Goal: Transaction & Acquisition: Purchase product/service

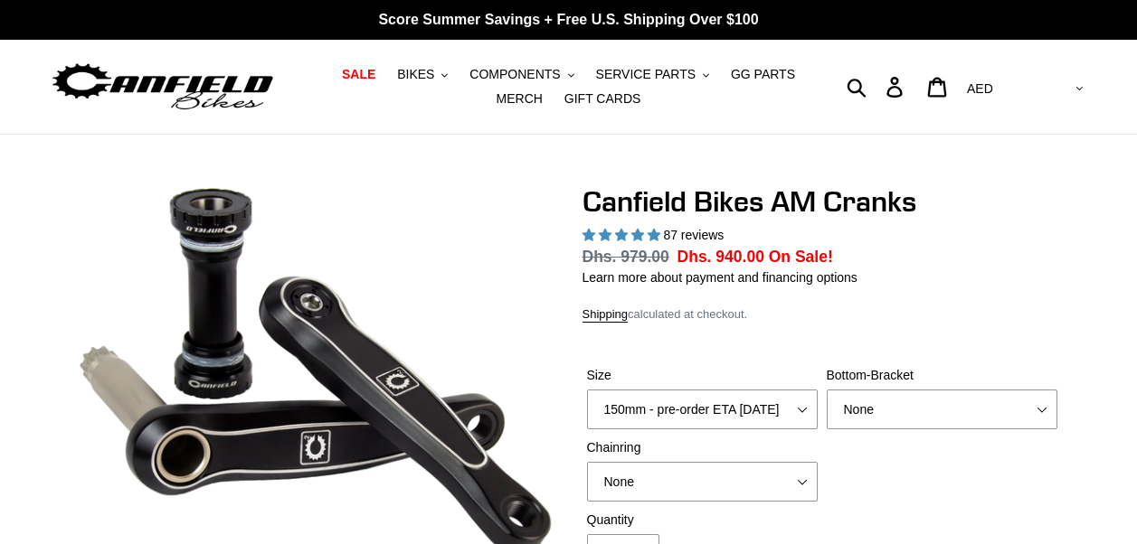
select select "highest-rating"
click at [998, 410] on select "None BSA Threaded 68/73mm Press Fit PF92" at bounding box center [942, 410] width 231 height 40
click at [993, 335] on div "[PERSON_NAME] Bikes AM Cranks 87 reviews Regular price Dhs. 979.00 Sale price D…" at bounding box center [821, 449] width 479 height 529
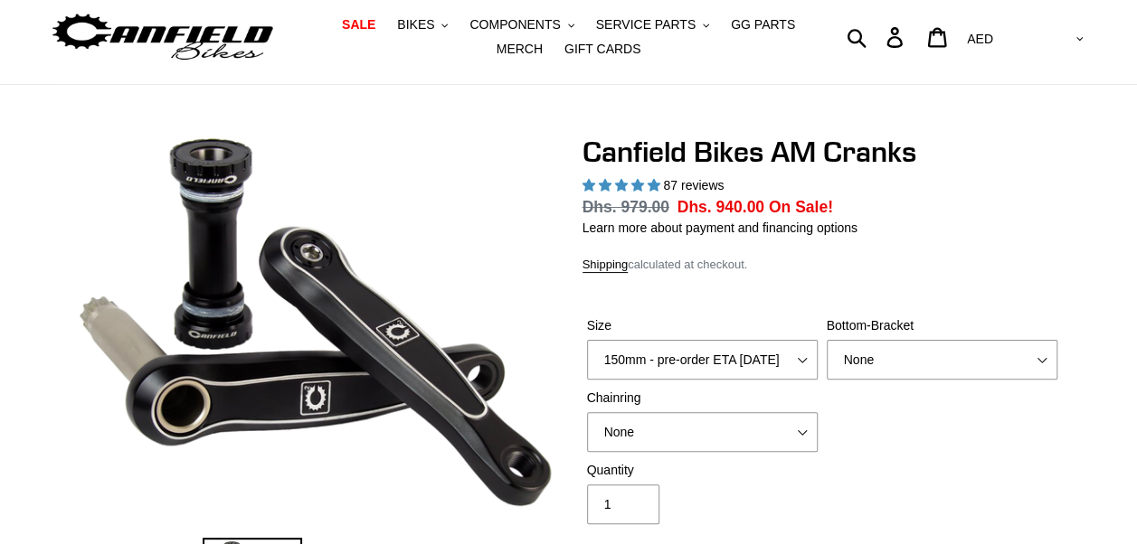
scroll to position [90, 0]
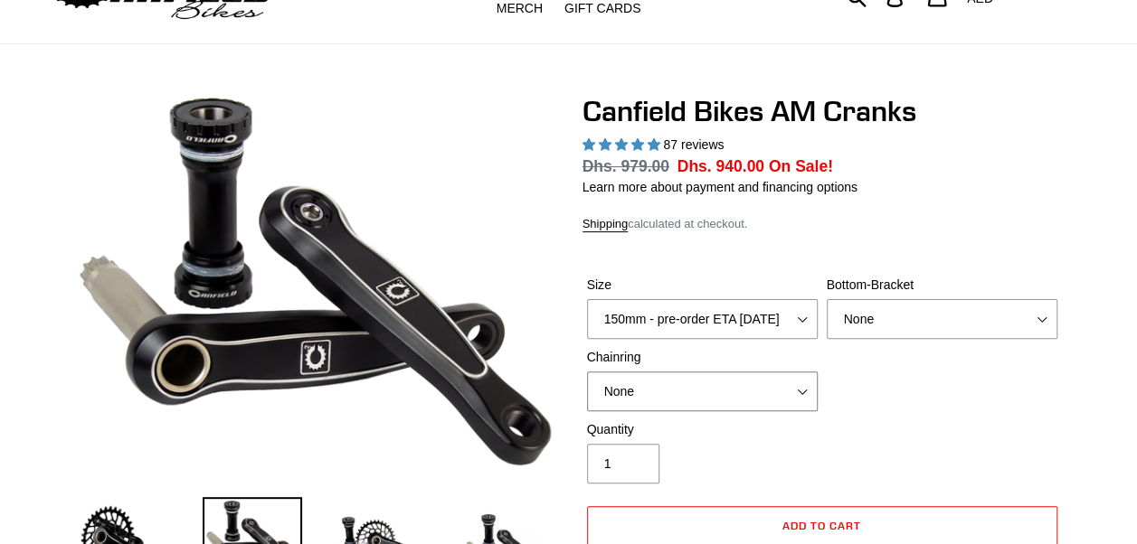
click at [798, 389] on select "None 30t Round (Boost 148) 30t Oval (Boost 148) 32t Round (Boost 148) 32t Oval …" at bounding box center [702, 392] width 231 height 40
click at [920, 408] on div "Size 150mm - pre-order ETA [DATE] 155mm - pre-order ETA [DATE] 160mm - pre-orde…" at bounding box center [821, 348] width 479 height 145
click at [787, 401] on select "None 30t Round (Boost 148) 30t Oval (Boost 148) 32t Round (Boost 148) 32t Oval …" at bounding box center [702, 392] width 231 height 40
click at [587, 372] on select "None 30t Round (Boost 148) 30t Oval (Boost 148) 32t Round (Boost 148) 32t Oval …" at bounding box center [702, 392] width 231 height 40
click at [765, 398] on select "None 30t Round (Boost 148) 30t Oval (Boost 148) 32t Round (Boost 148) 32t Oval …" at bounding box center [702, 392] width 231 height 40
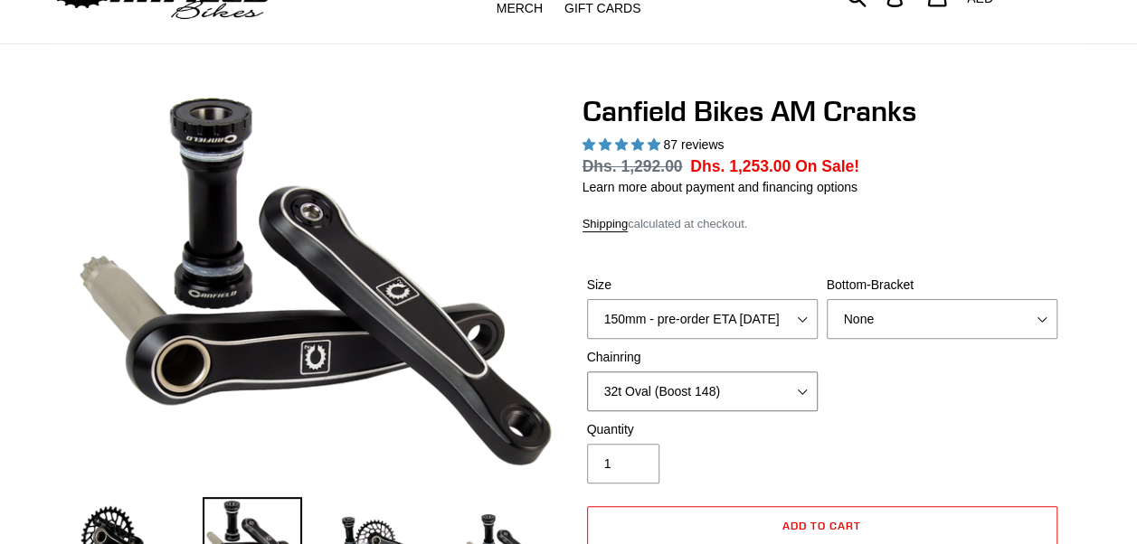
select select "34t Round (Boost 148)"
click at [587, 372] on select "None 30t Round (Boost 148) 30t Oval (Boost 148) 32t Round (Boost 148) 32t Oval …" at bounding box center [702, 392] width 231 height 40
